Goal: Navigation & Orientation: Find specific page/section

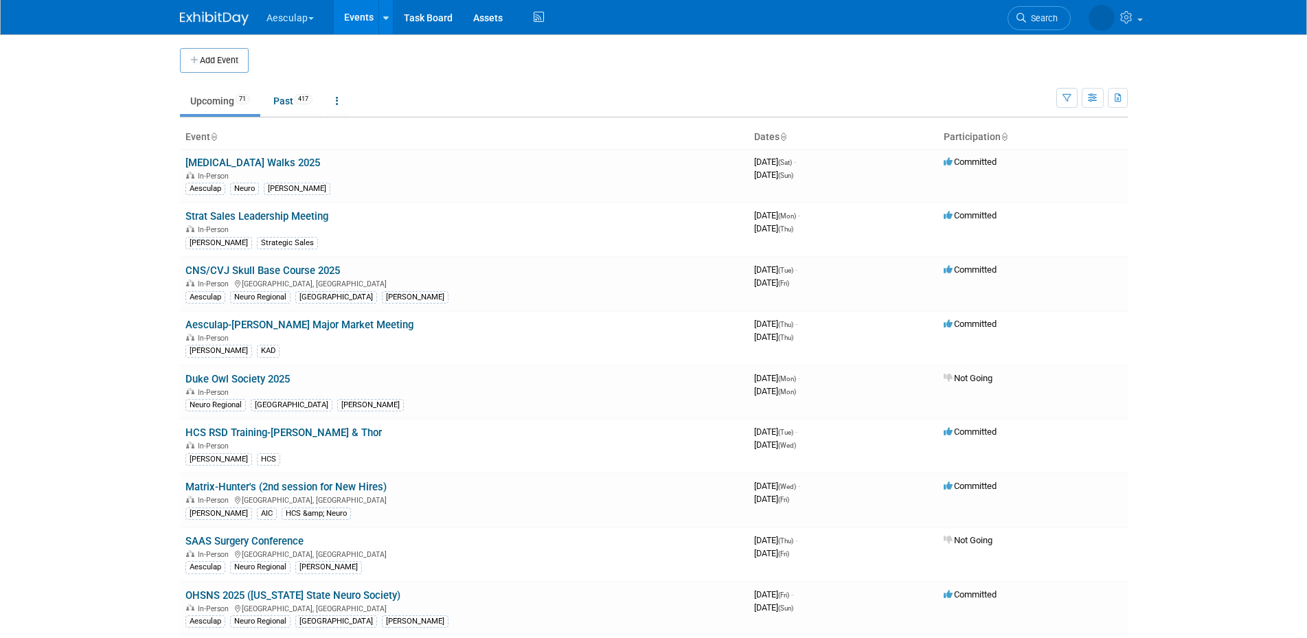
click at [290, 18] on button "Aesculap" at bounding box center [298, 15] width 66 height 30
click at [308, 124] on link "[PERSON_NAME]" at bounding box center [315, 122] width 99 height 19
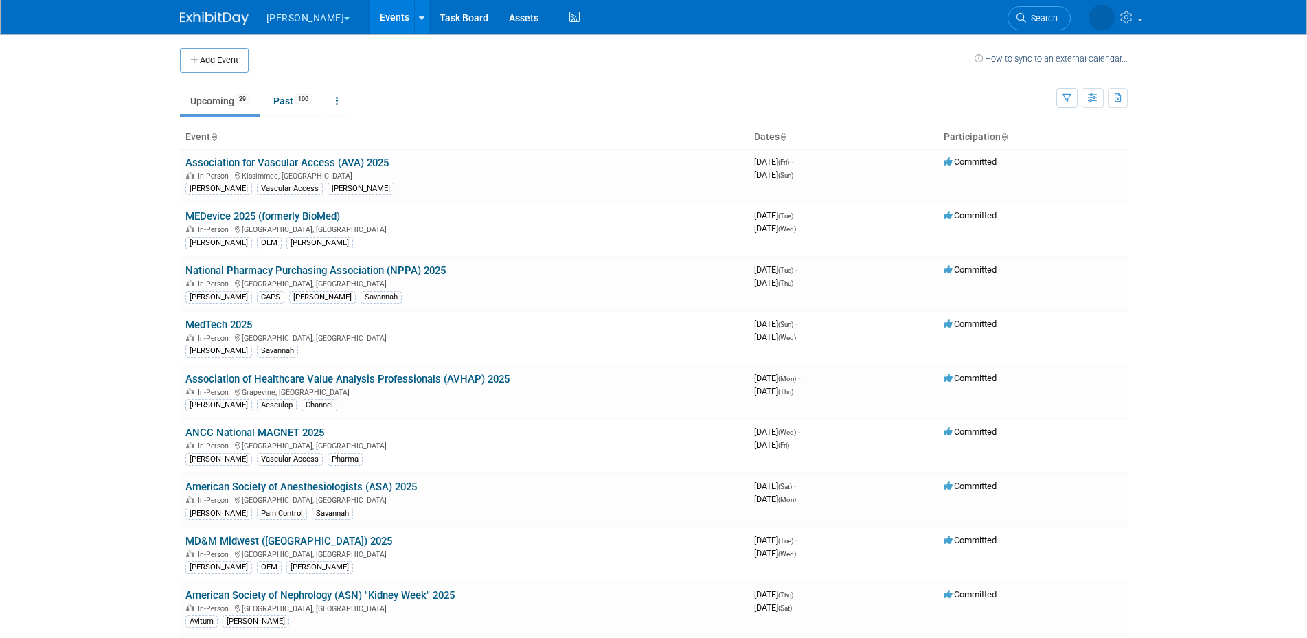
click at [472, 93] on ul "Upcoming 29 Past 100 All Events 129 Past and Upcoming Grouped Annually Events g…" at bounding box center [618, 102] width 876 height 31
click at [460, 85] on td "Upcoming 29 Past 100 All Events 129 Past and Upcoming Grouped Annually Events g…" at bounding box center [618, 95] width 876 height 45
click at [244, 328] on link "MedTech 2025" at bounding box center [218, 325] width 67 height 12
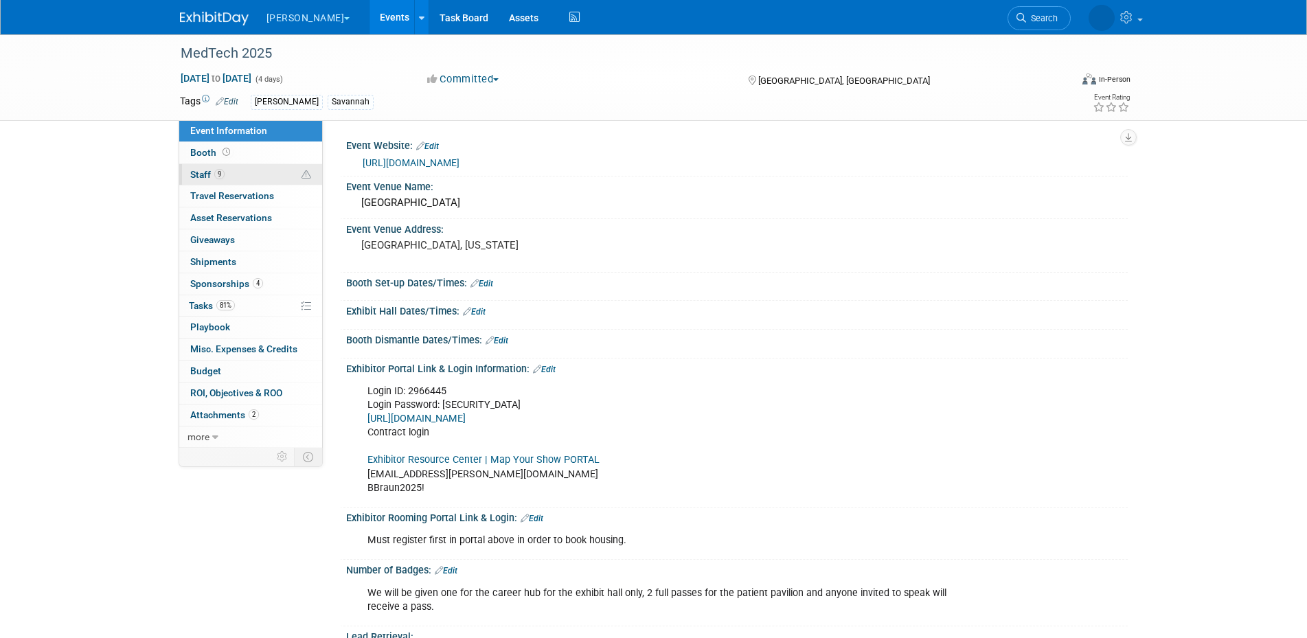
click at [285, 168] on link "9 Staff 9" at bounding box center [250, 174] width 143 height 21
